Goal: Complete application form: Complete application form

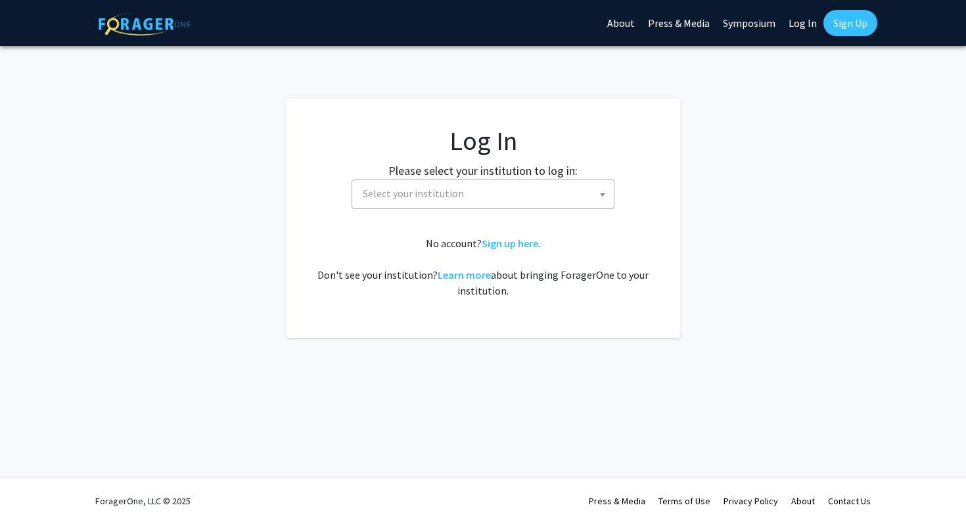
select select
click at [482, 184] on span "Select your institution" at bounding box center [486, 193] width 256 height 27
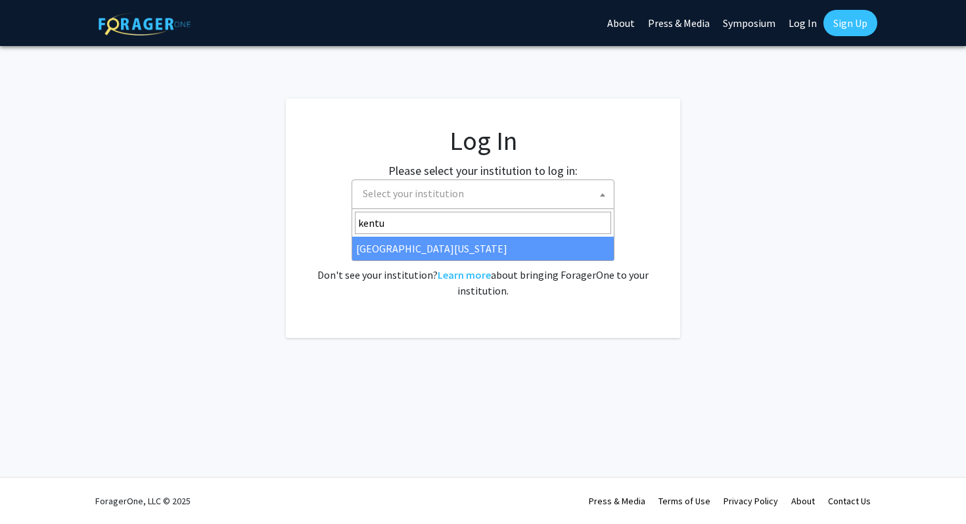
type input "kentu"
select select "13"
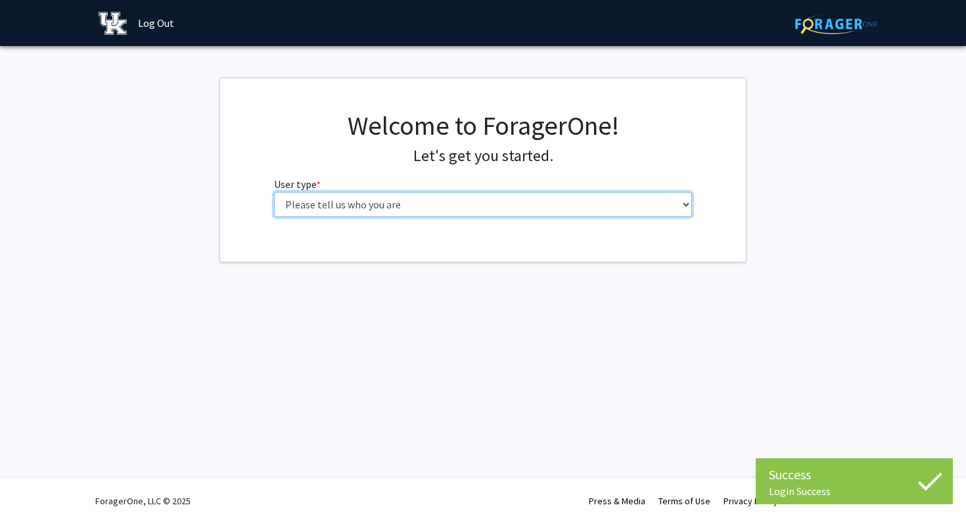
click at [546, 197] on select "Please tell us who you are Undergraduate Student Master's Student Doctoral Cand…" at bounding box center [483, 204] width 419 height 25
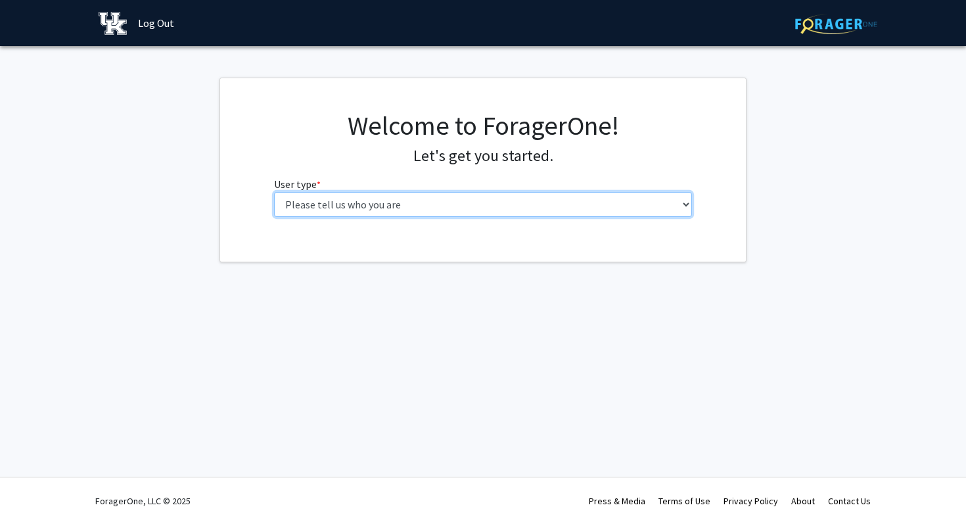
select select "1: undergrad"
click at [274, 192] on select "Please tell us who you are Undergraduate Student Master's Student Doctoral Cand…" at bounding box center [483, 204] width 419 height 25
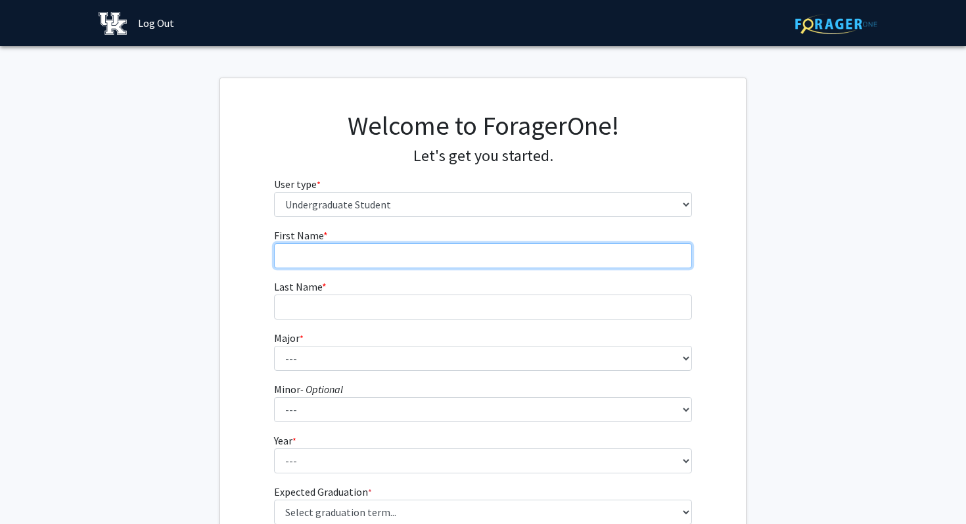
click at [439, 258] on input "First Name * required" at bounding box center [483, 255] width 419 height 25
type input "[PERSON_NAME]"
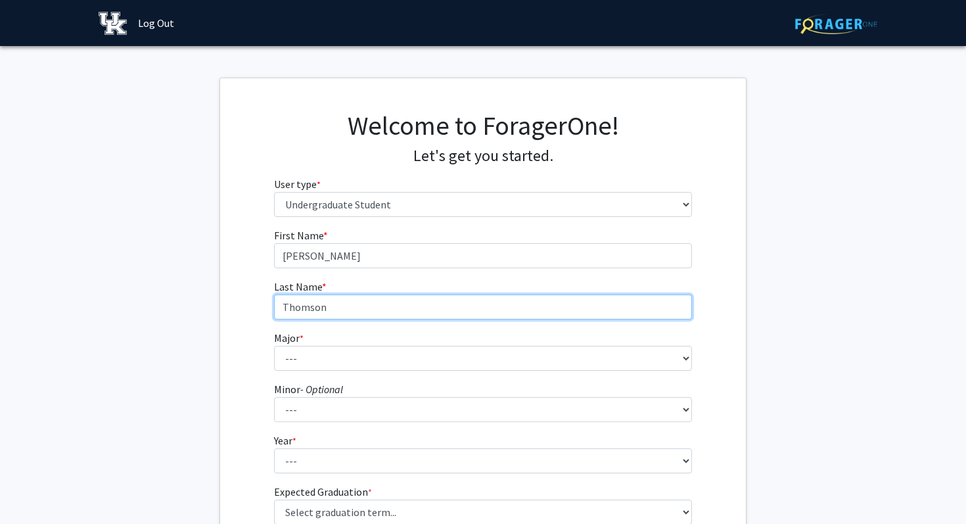
type input "Thomson"
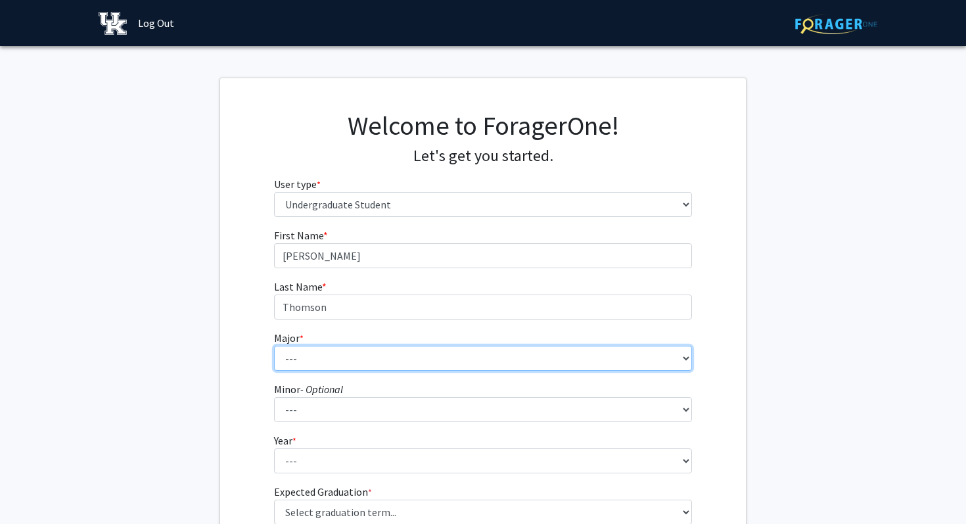
click at [336, 366] on select "--- Accounting Aerospace Engineering African American & Africana Studies Agricu…" at bounding box center [483, 358] width 419 height 25
select select "64: 900"
click at [274, 346] on select "--- Accounting Aerospace Engineering African American & Africana Studies Agricu…" at bounding box center [483, 358] width 419 height 25
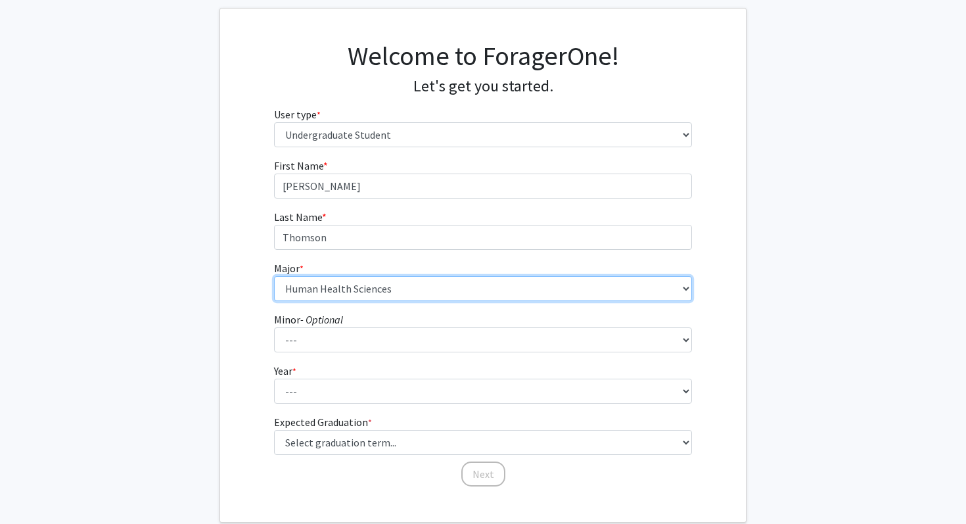
scroll to position [83, 0]
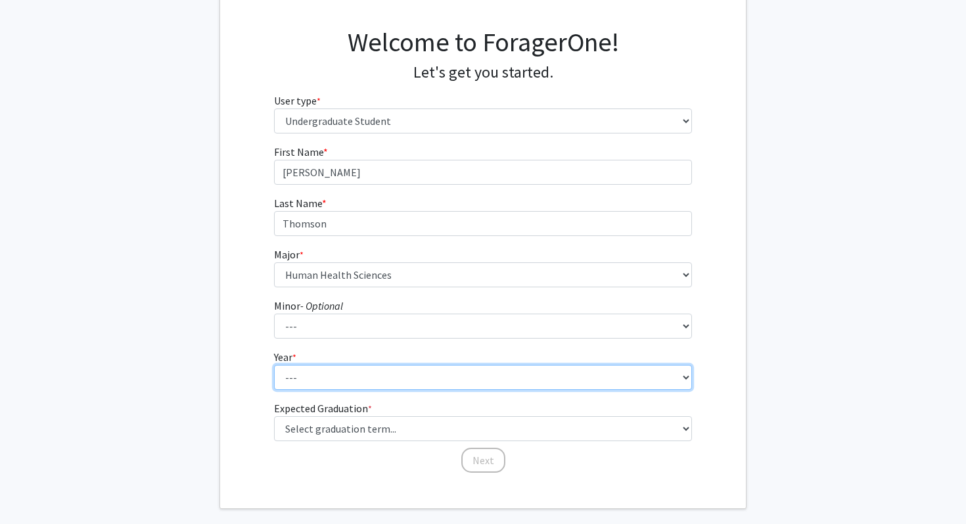
click at [314, 381] on select "--- First-year Sophomore Junior Senior Postbaccalaureate Certificate" at bounding box center [483, 377] width 419 height 25
select select "1: first-year"
click at [274, 365] on select "--- First-year Sophomore Junior Senior Postbaccalaureate Certificate" at bounding box center [483, 377] width 419 height 25
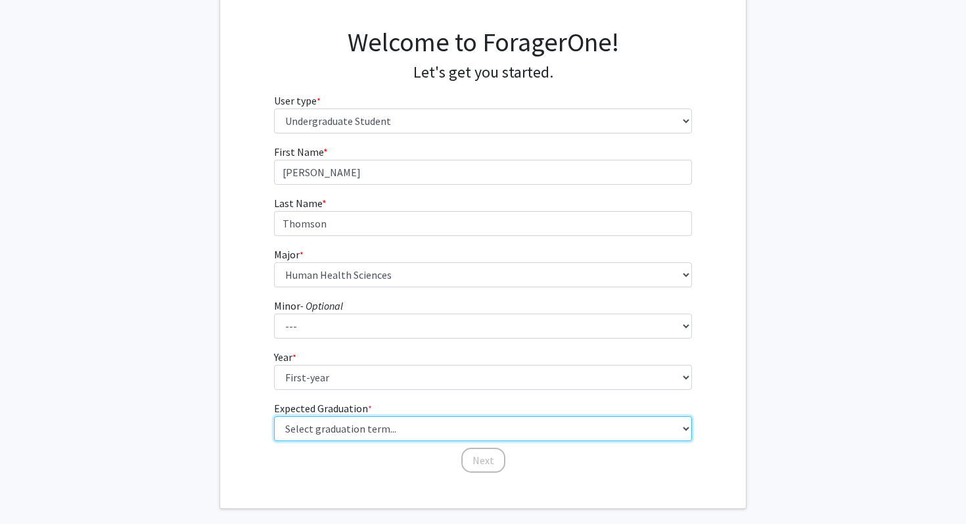
click at [316, 427] on select "Select graduation term... Spring 2025 Summer 2025 Fall 2025 Winter 2025 Spring …" at bounding box center [483, 428] width 419 height 25
select select "17: spring_2029"
click at [274, 416] on select "Select graduation term... Spring 2025 Summer 2025 Fall 2025 Winter 2025 Spring …" at bounding box center [483, 428] width 419 height 25
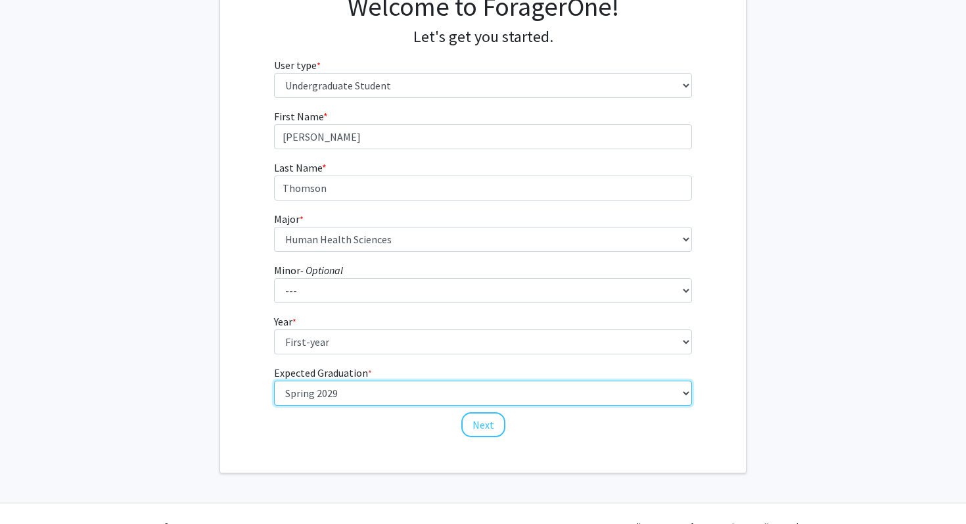
scroll to position [145, 0]
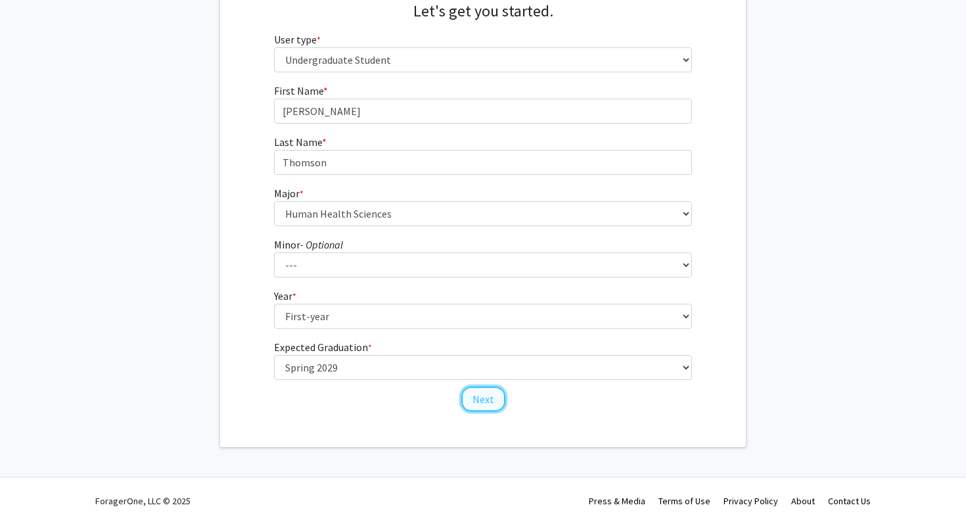
click at [491, 394] on button "Next" at bounding box center [484, 399] width 44 height 25
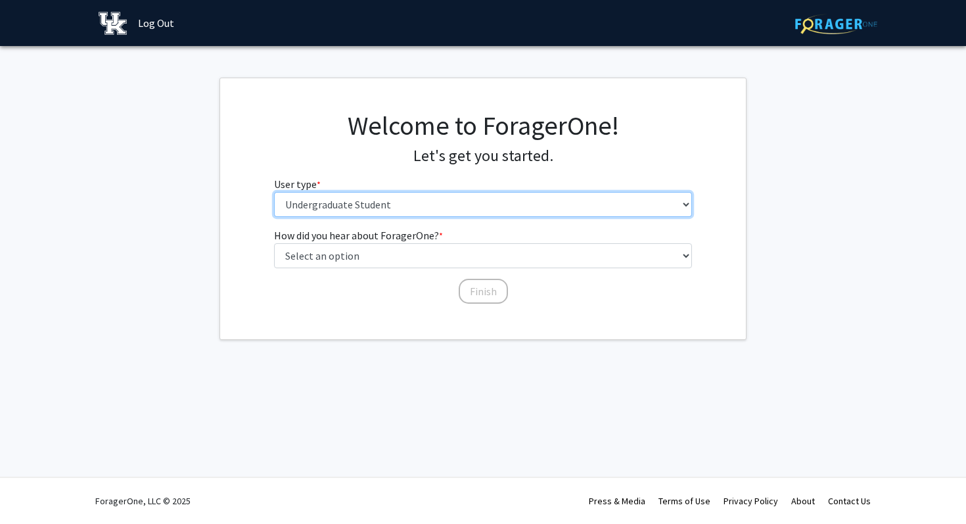
click at [402, 205] on select "Please tell us who you are Undergraduate Student Master's Student Doctoral Cand…" at bounding box center [483, 204] width 419 height 25
click at [274, 192] on select "Please tell us who you are Undergraduate Student Master's Student Doctoral Cand…" at bounding box center [483, 204] width 419 height 25
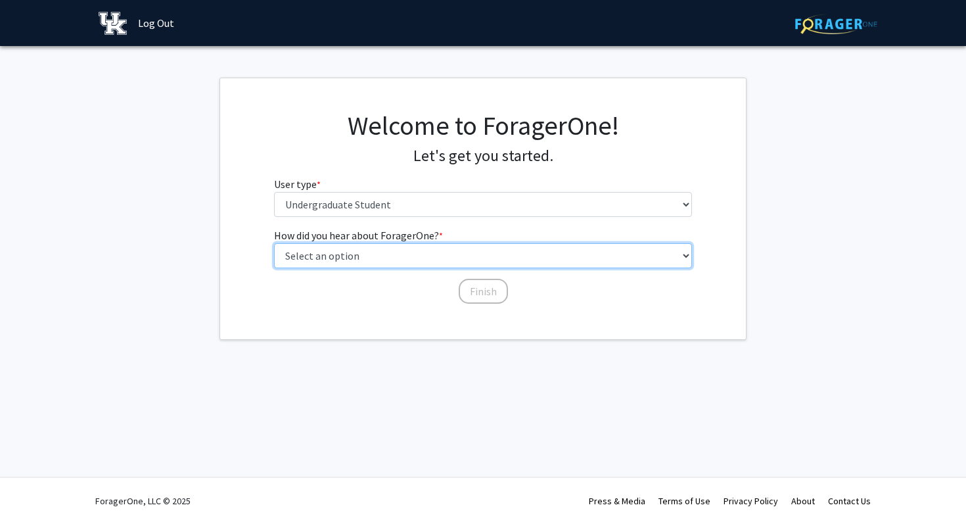
click at [424, 256] on select "Select an option Peer/student recommendation Faculty/staff recommendation Unive…" at bounding box center [483, 255] width 419 height 25
select select "2: faculty_recommendation"
click at [274, 243] on select "Select an option Peer/student recommendation Faculty/staff recommendation Unive…" at bounding box center [483, 255] width 419 height 25
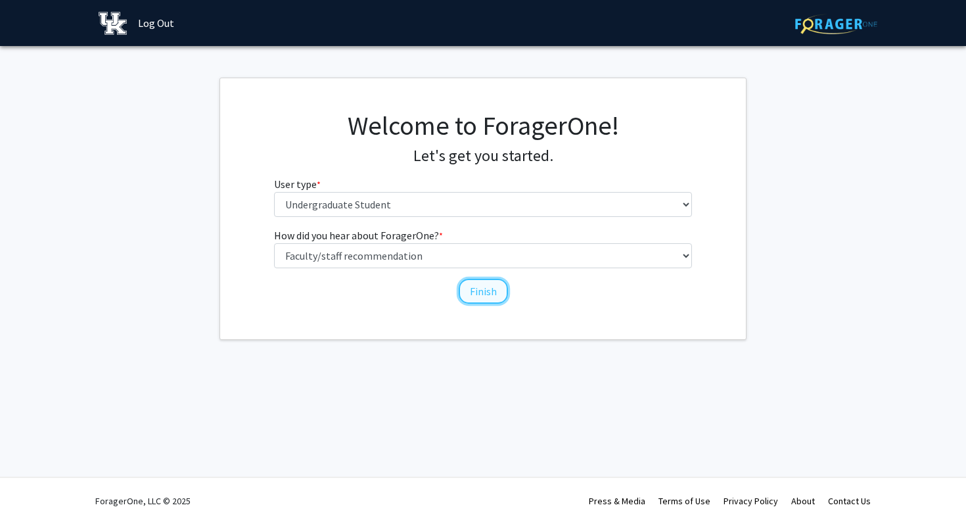
click at [482, 288] on button "Finish" at bounding box center [483, 291] width 49 height 25
